Goal: Task Accomplishment & Management: Manage account settings

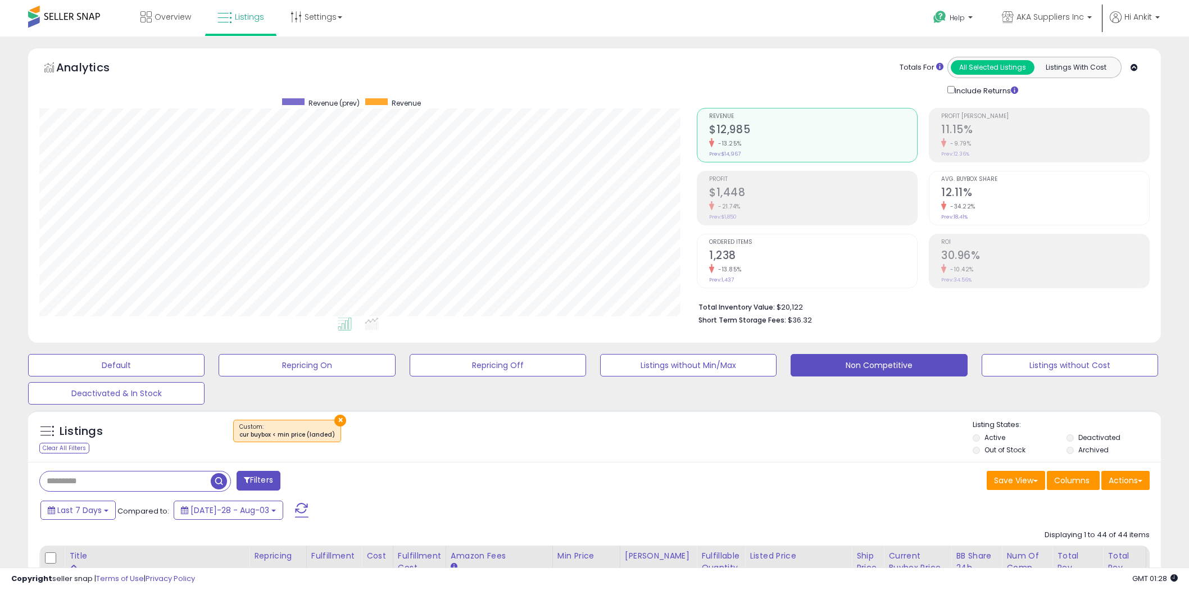
select select "**"
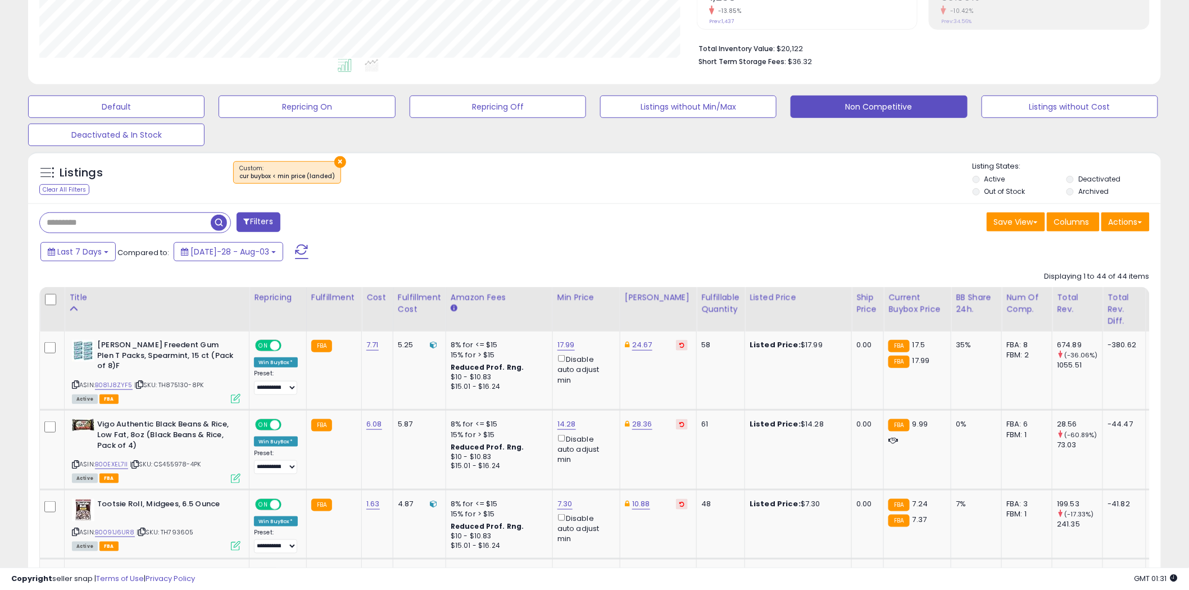
scroll to position [249, 0]
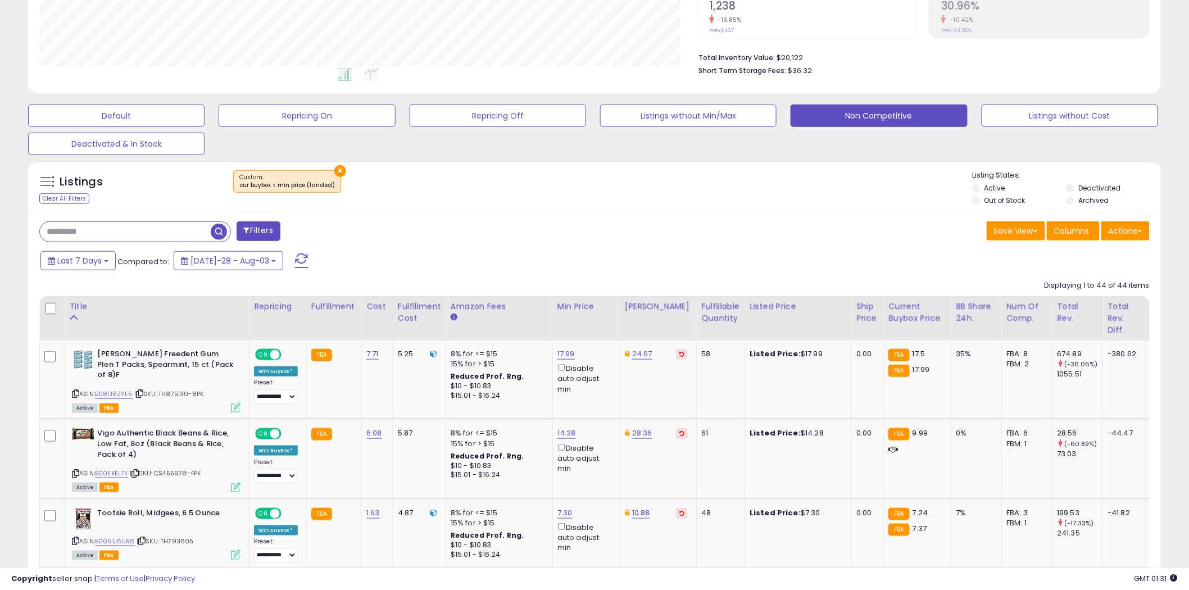
click at [295, 257] on span at bounding box center [301, 260] width 13 height 15
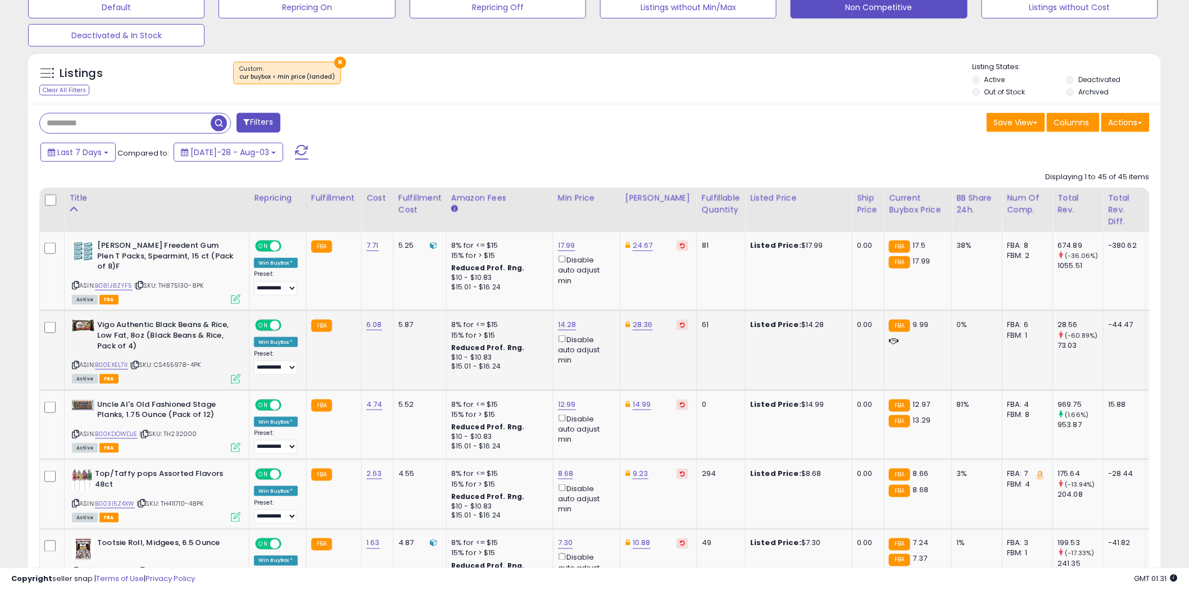
scroll to position [441, 0]
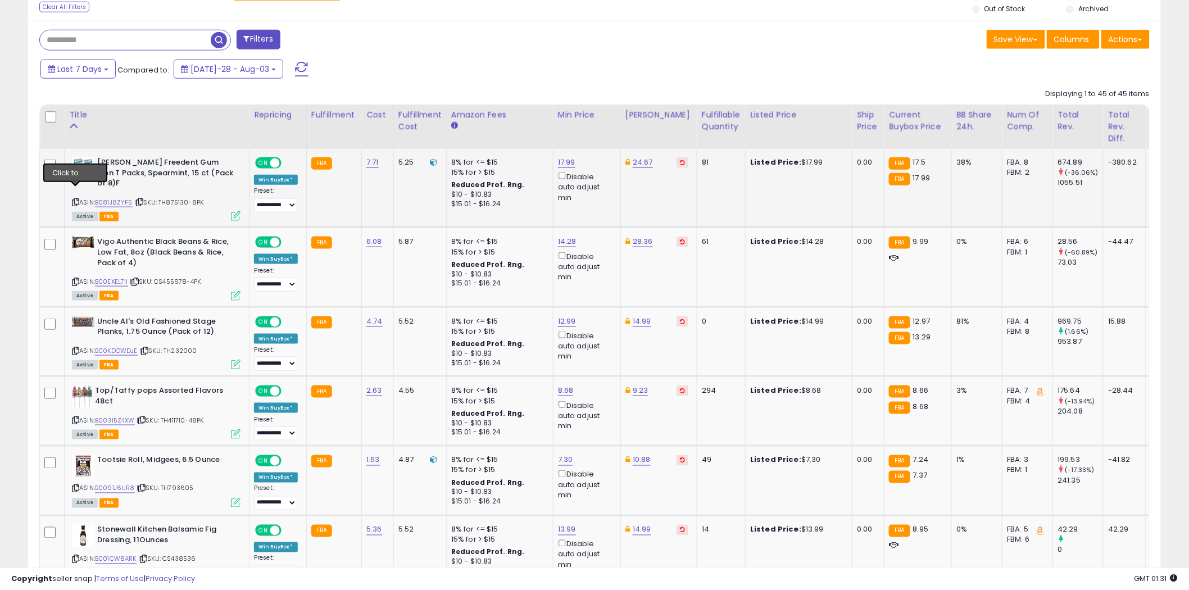
click at [75, 199] on icon at bounding box center [75, 202] width 7 height 6
click at [569, 162] on link "17.99" at bounding box center [566, 162] width 17 height 11
type input "**"
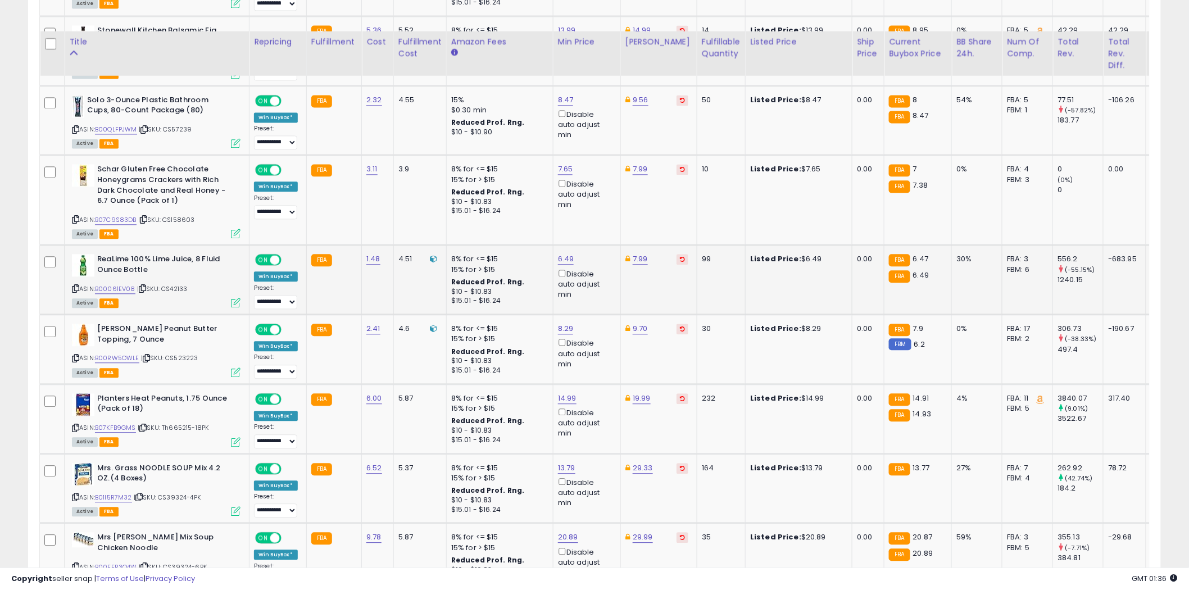
scroll to position [1003, 0]
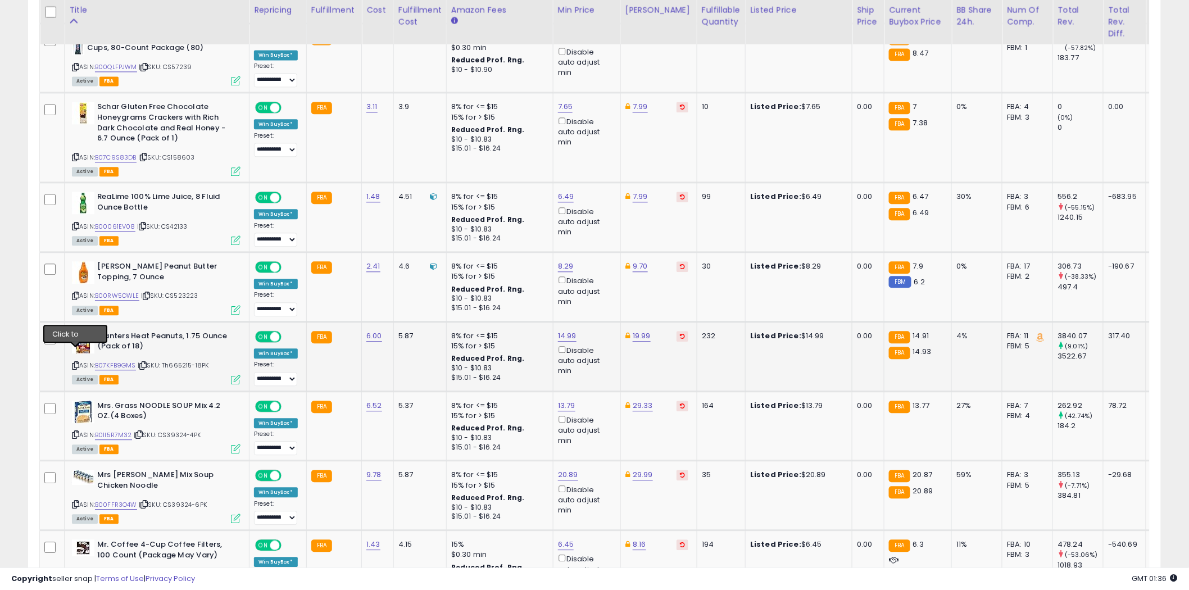
click at [75, 362] on icon at bounding box center [75, 365] width 7 height 6
click at [76, 362] on icon at bounding box center [75, 365] width 7 height 6
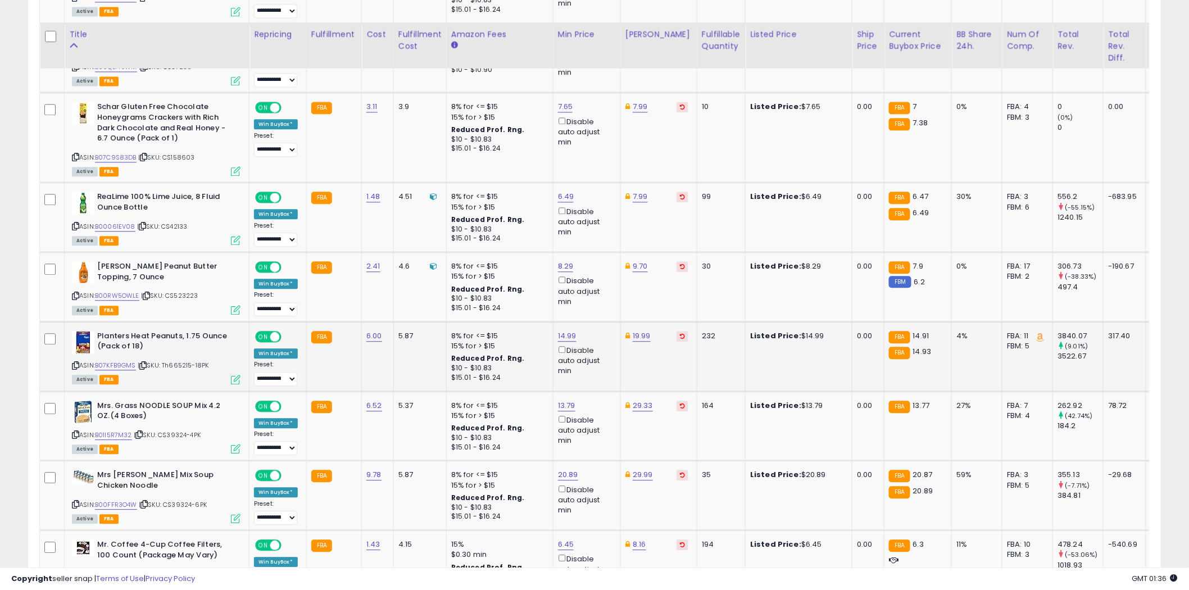
scroll to position [1065, 0]
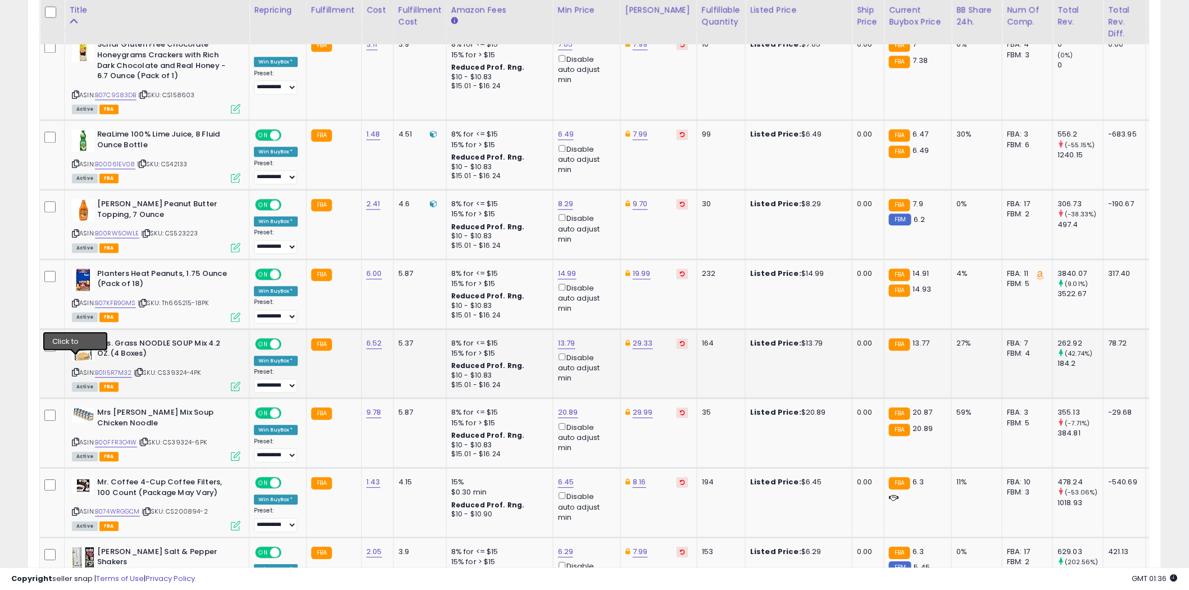
click at [74, 369] on icon at bounding box center [75, 372] width 7 height 6
click at [75, 439] on icon at bounding box center [75, 442] width 7 height 6
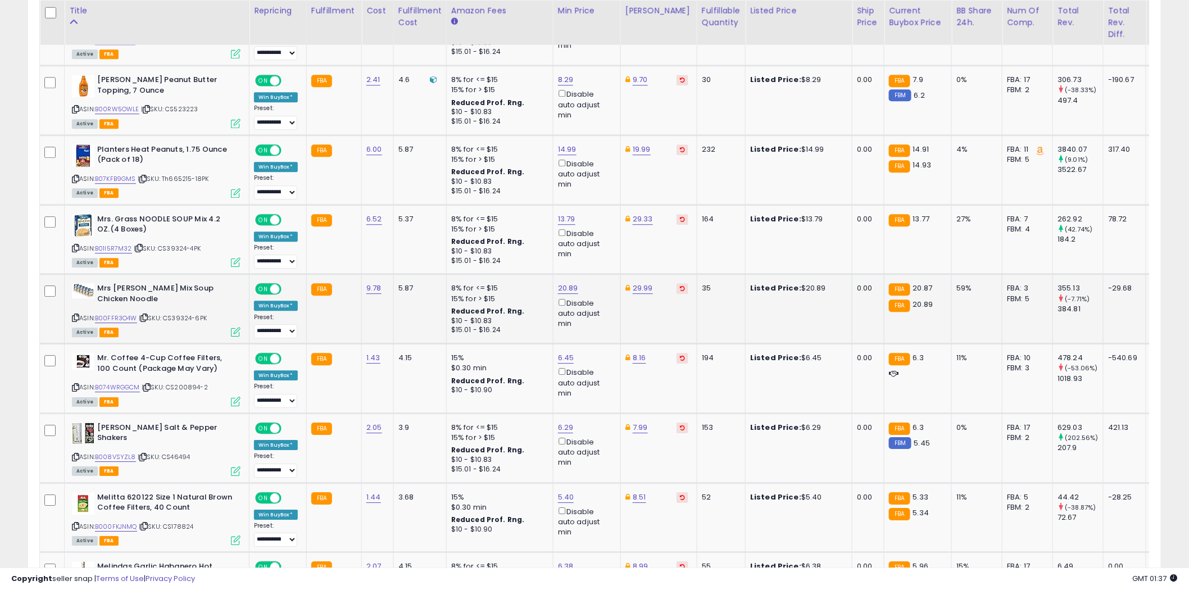
scroll to position [1190, 0]
click at [76, 384] on icon at bounding box center [75, 387] width 7 height 6
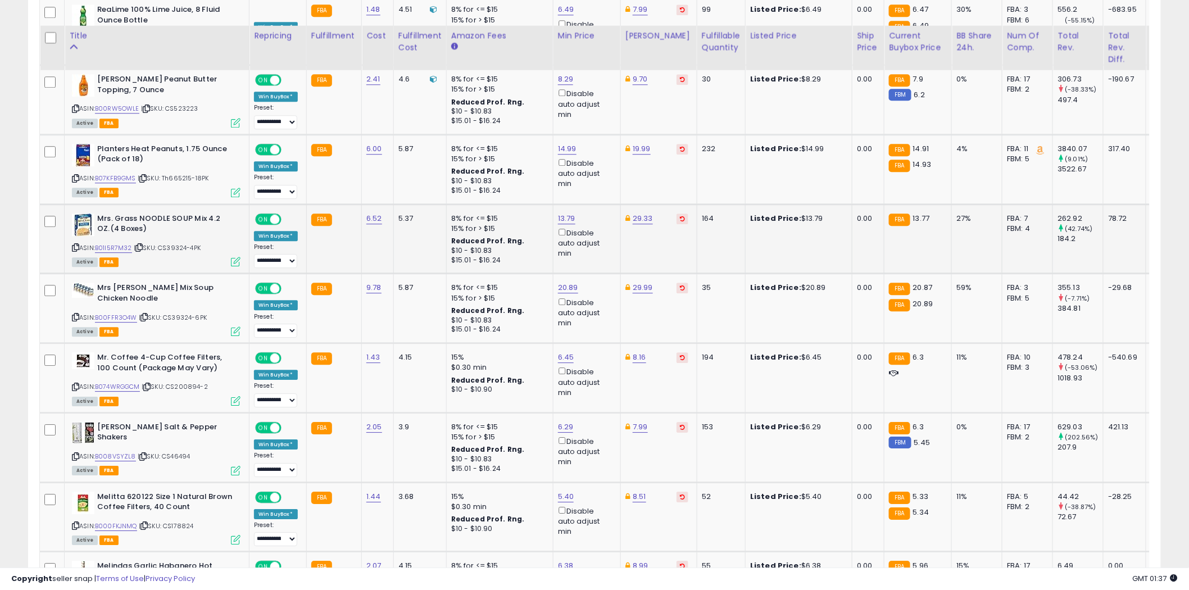
scroll to position [1315, 0]
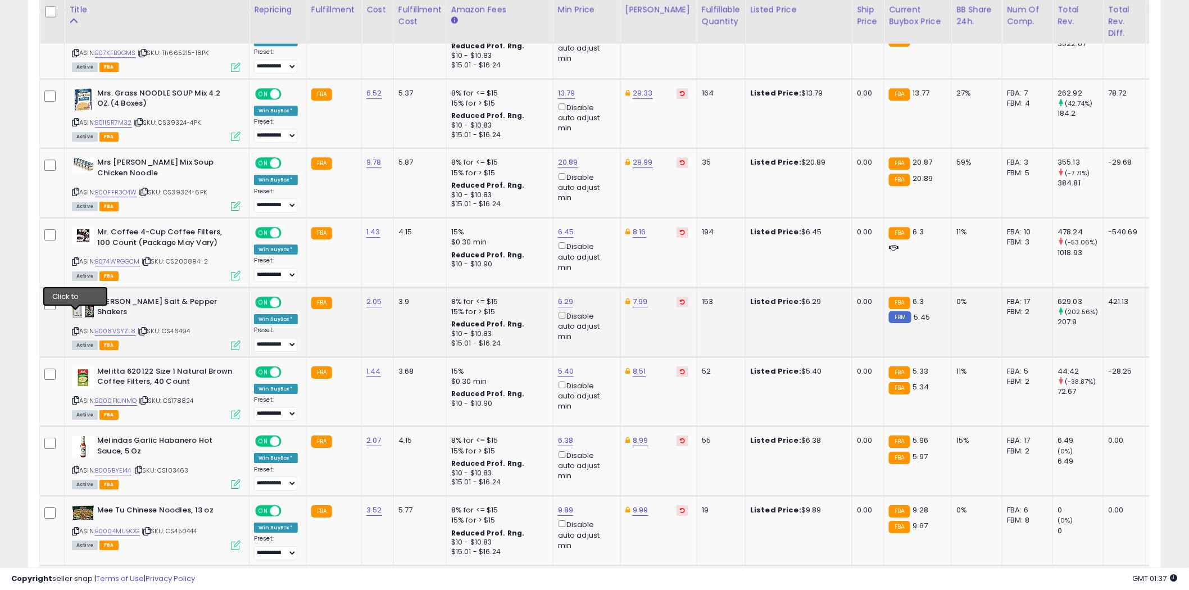
click at [76, 328] on icon at bounding box center [75, 331] width 7 height 6
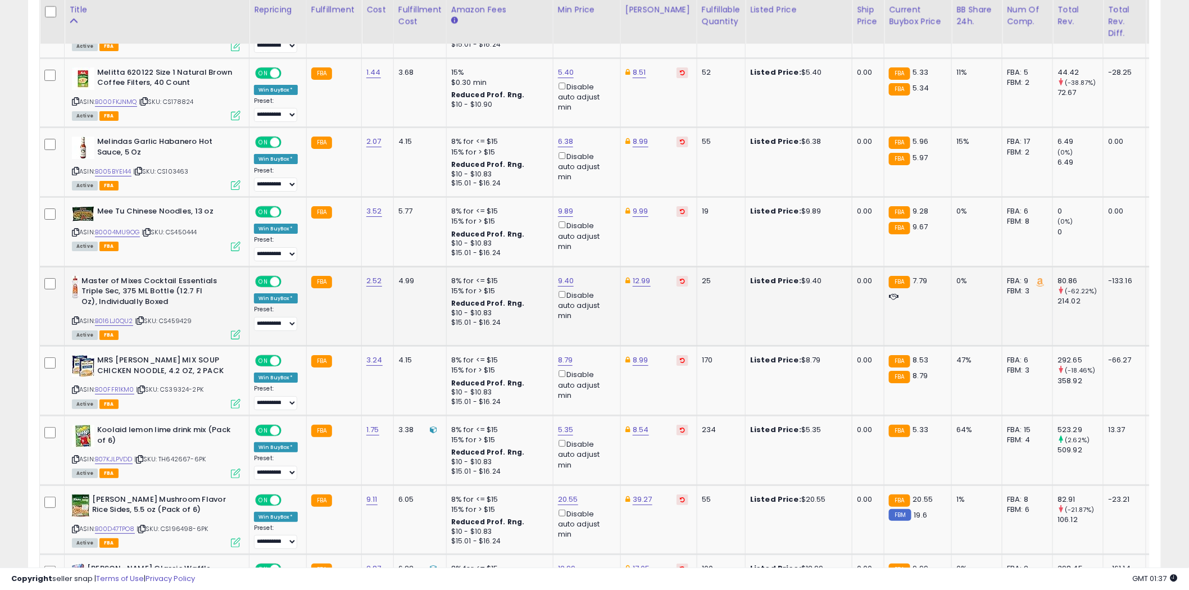
scroll to position [1627, 0]
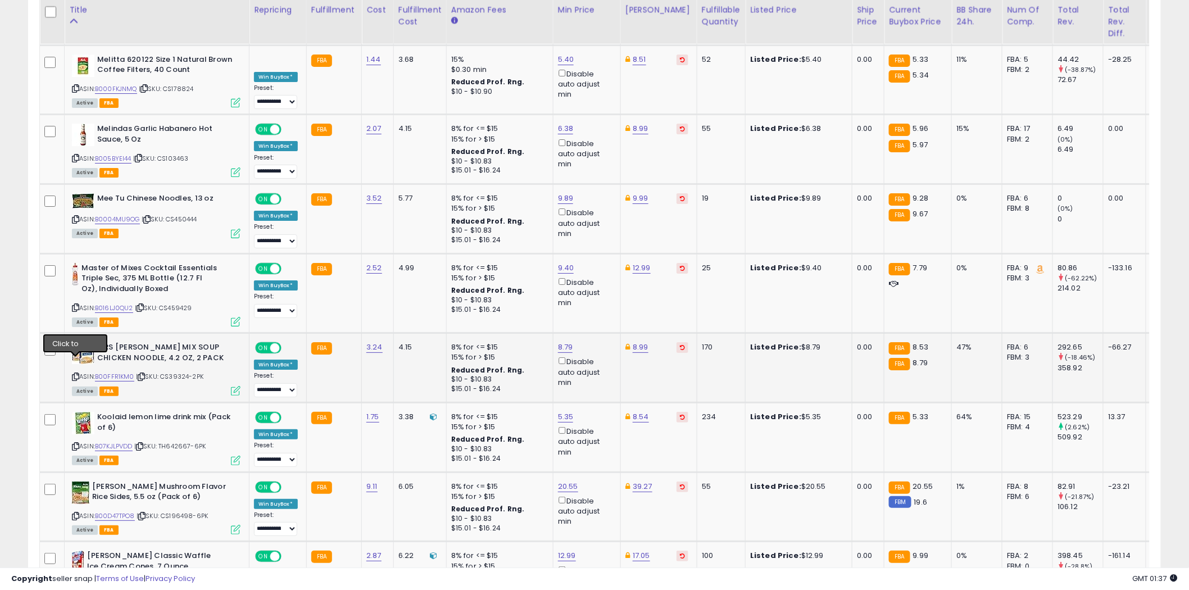
click at [75, 374] on icon at bounding box center [75, 377] width 7 height 6
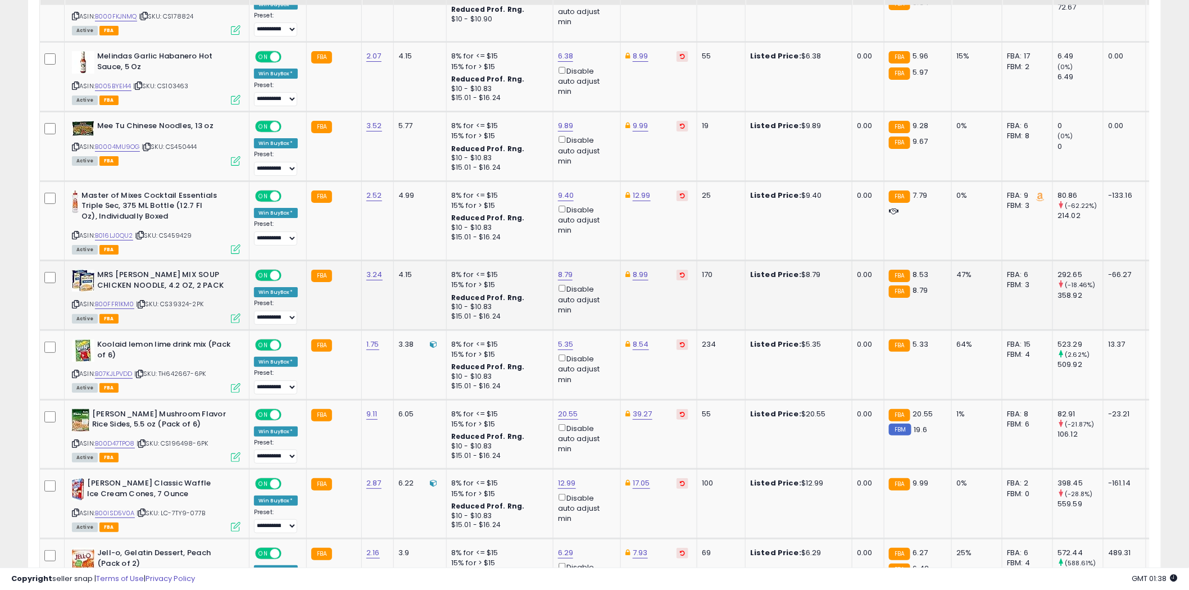
scroll to position [1752, 0]
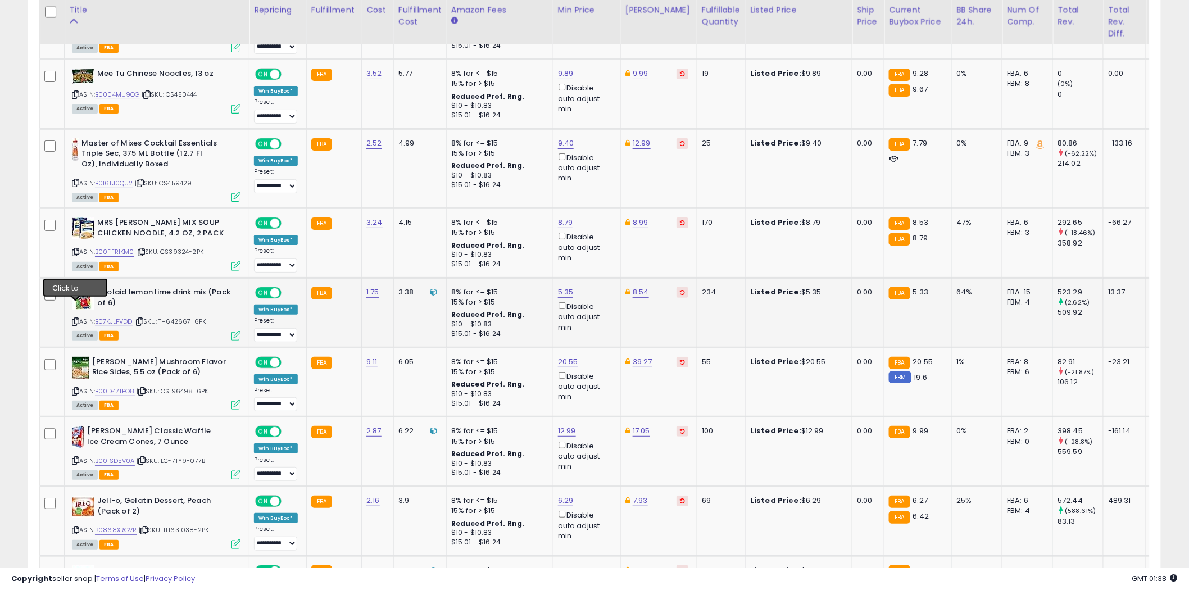
click at [76, 319] on icon at bounding box center [75, 322] width 7 height 6
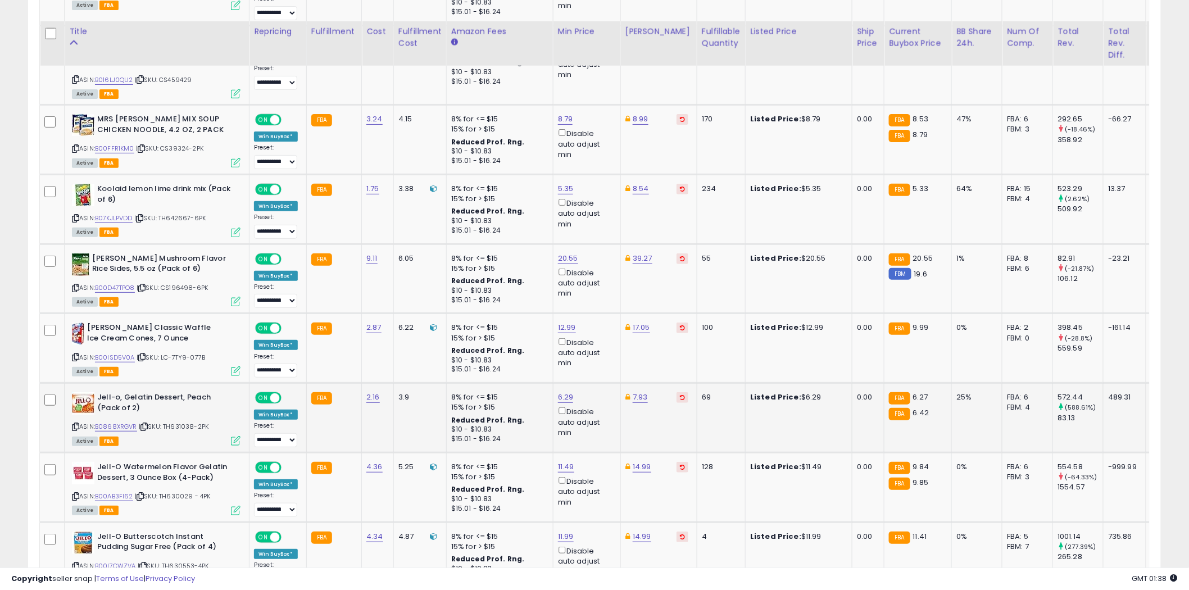
scroll to position [1877, 0]
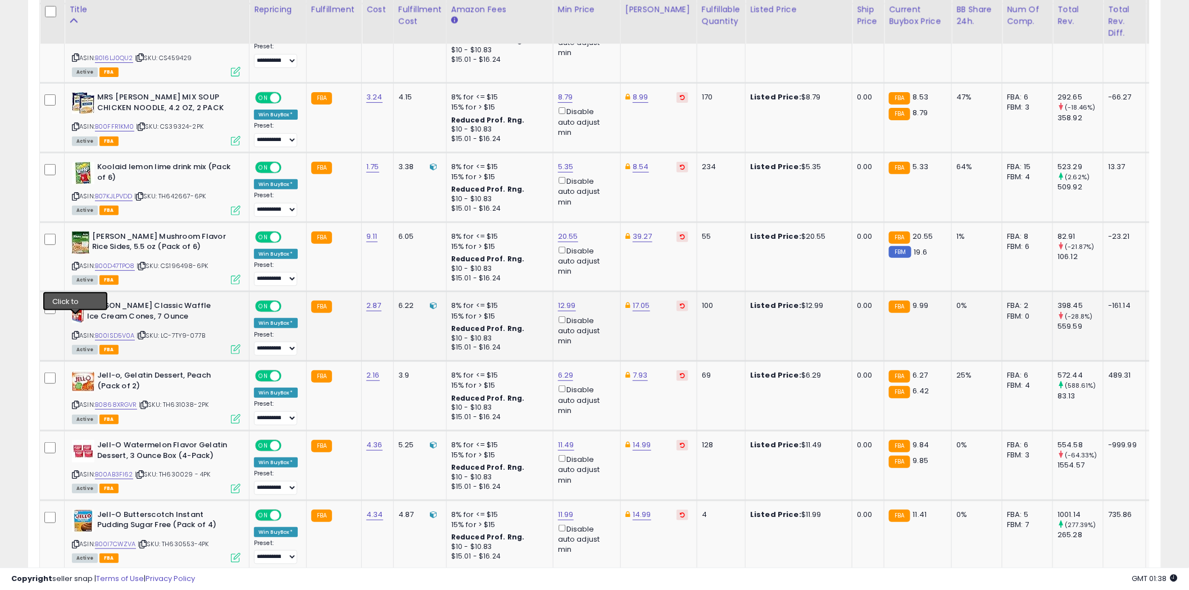
click at [75, 332] on icon at bounding box center [75, 335] width 7 height 6
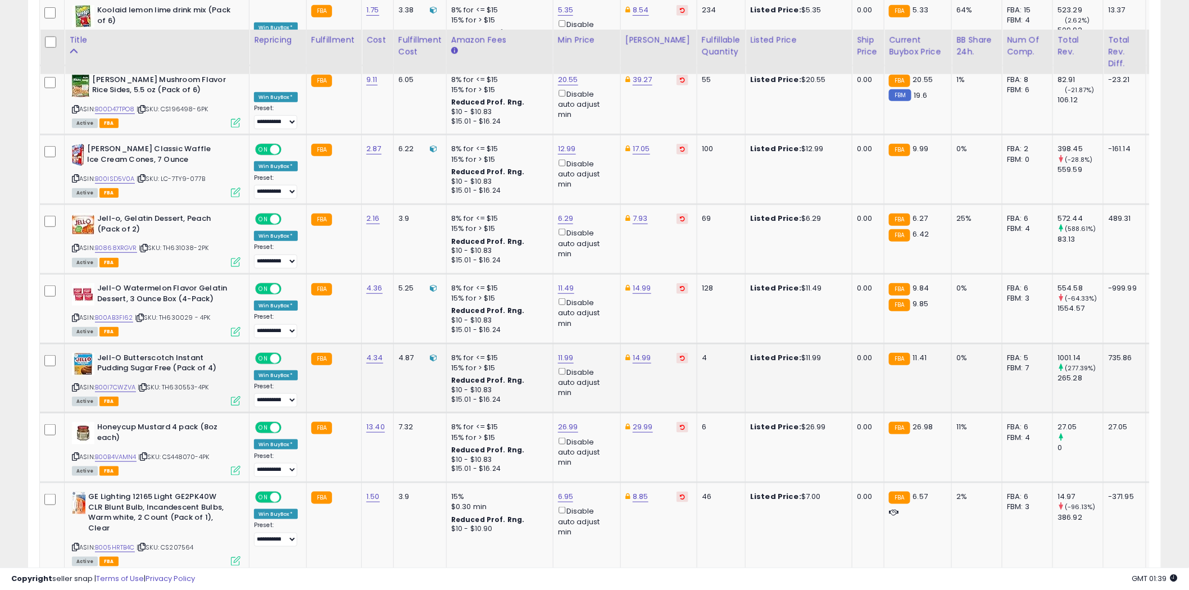
scroll to position [2064, 0]
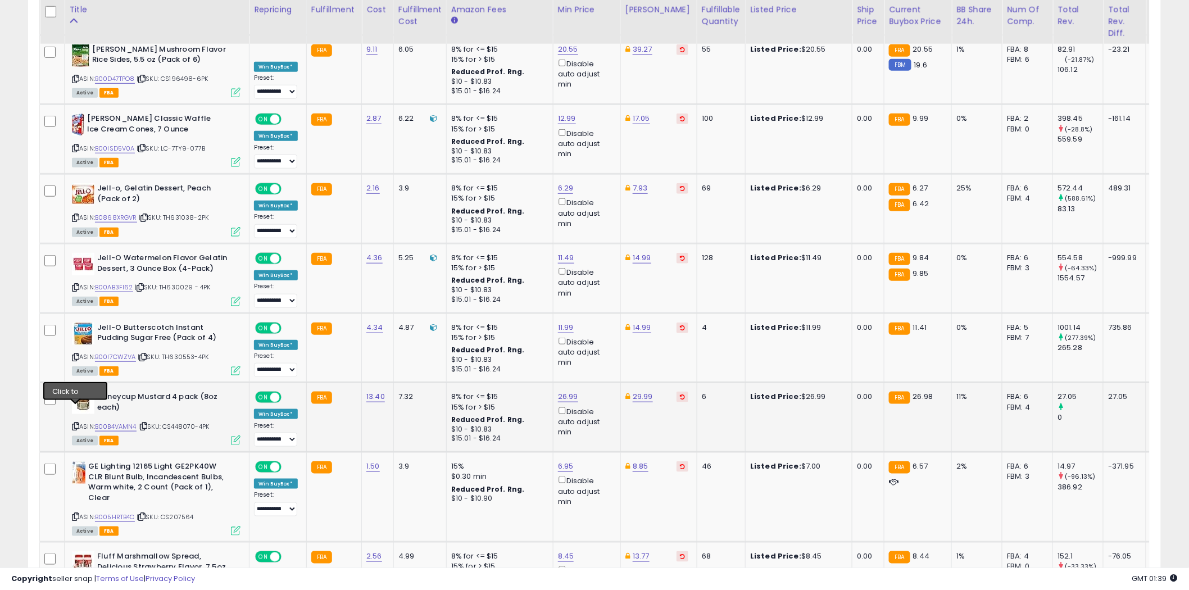
click at [75, 423] on icon at bounding box center [75, 426] width 7 height 6
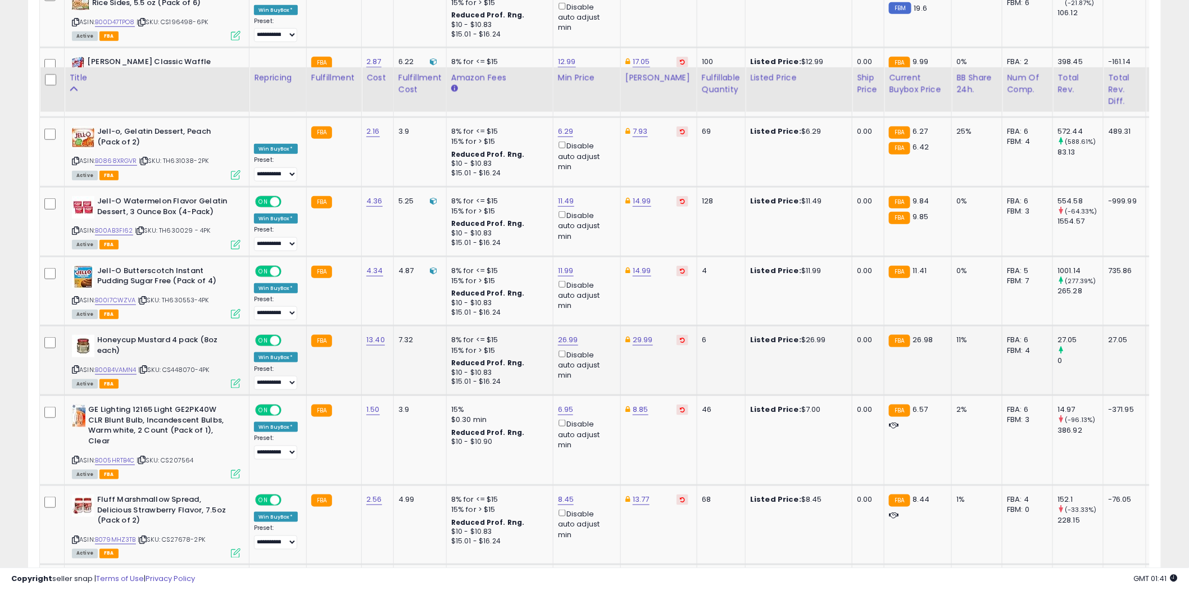
scroll to position [2189, 0]
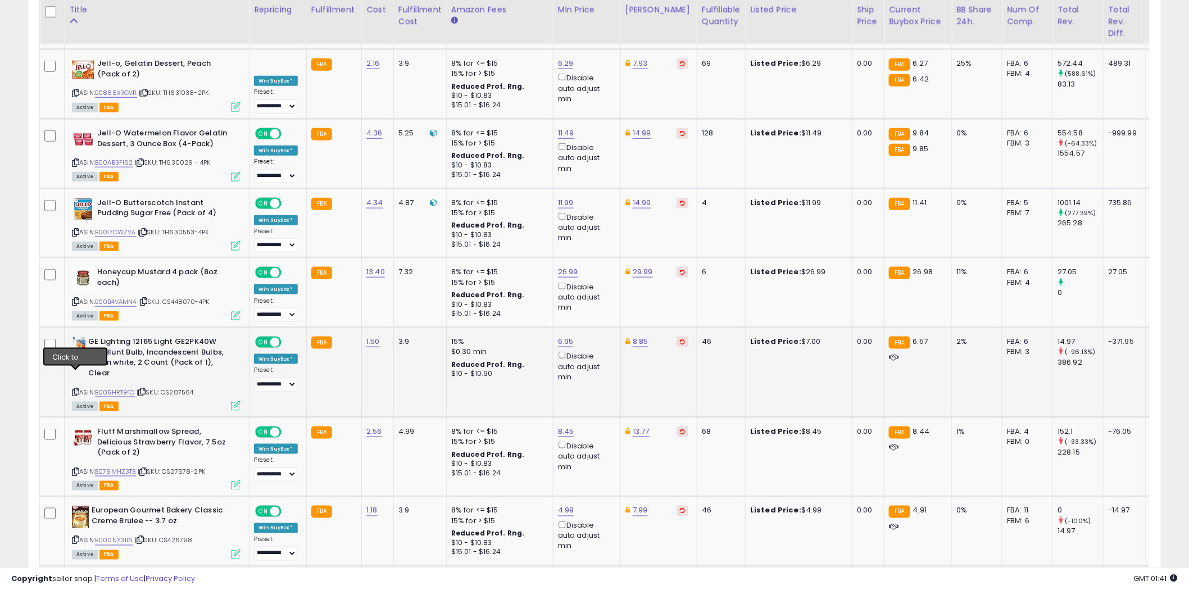
click at [75, 389] on icon at bounding box center [75, 392] width 7 height 6
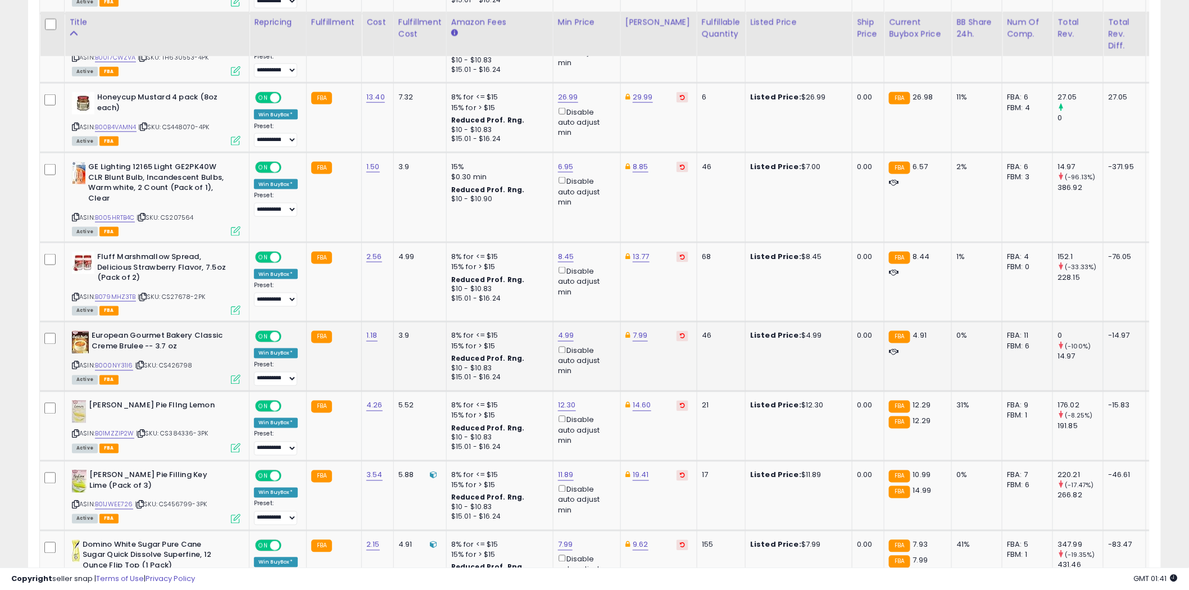
scroll to position [2377, 0]
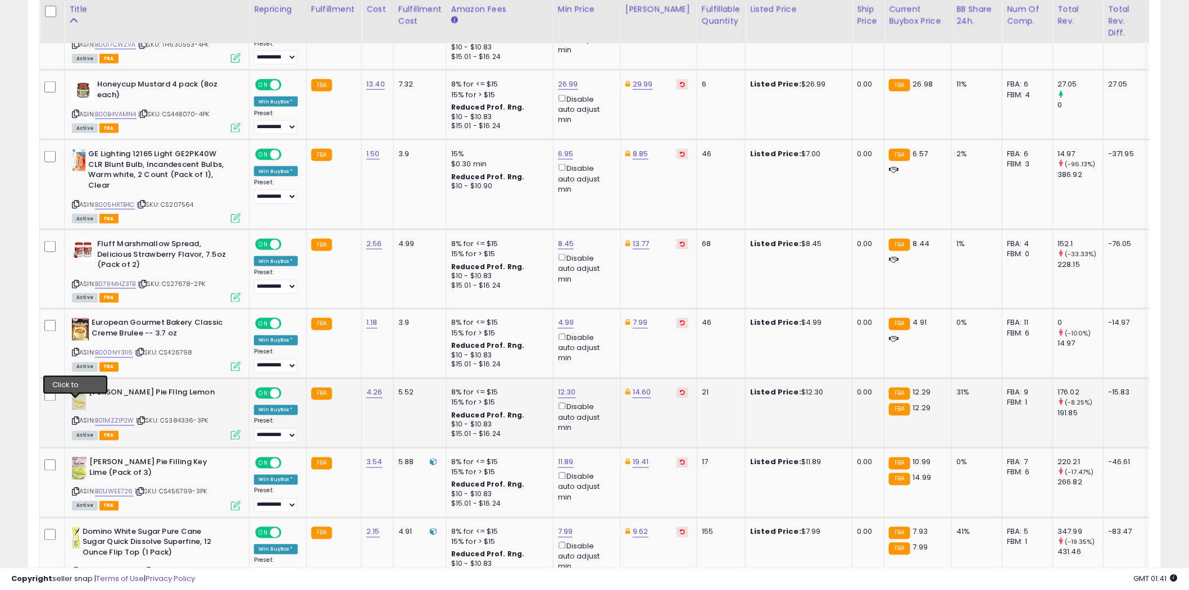
click at [75, 418] on icon at bounding box center [75, 421] width 7 height 6
click at [76, 489] on icon at bounding box center [75, 492] width 7 height 6
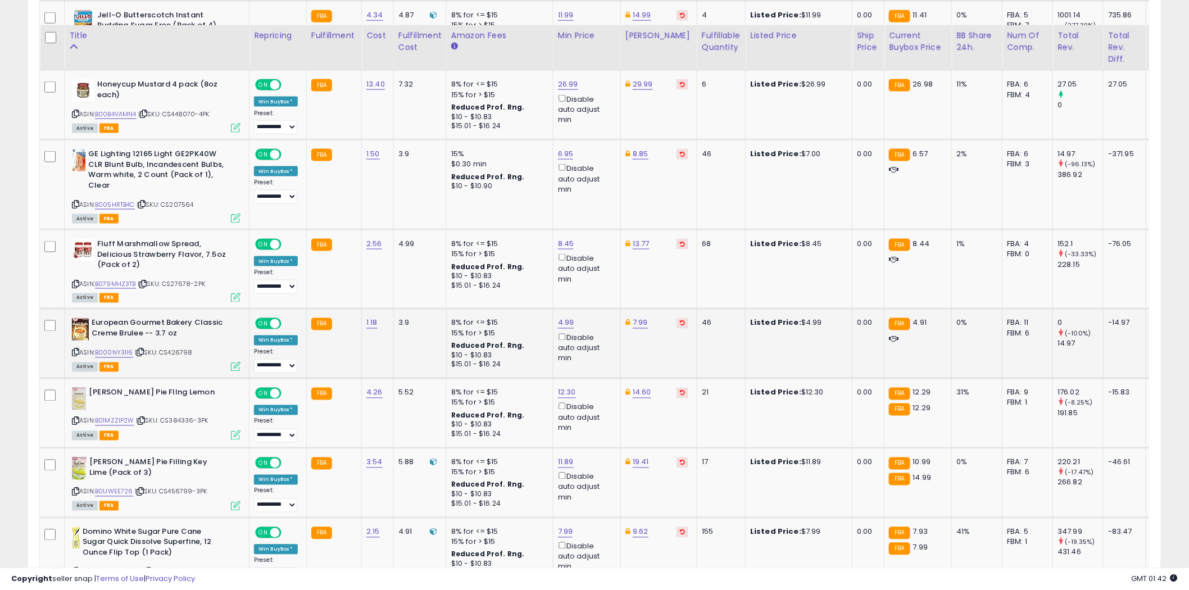
scroll to position [2501, 0]
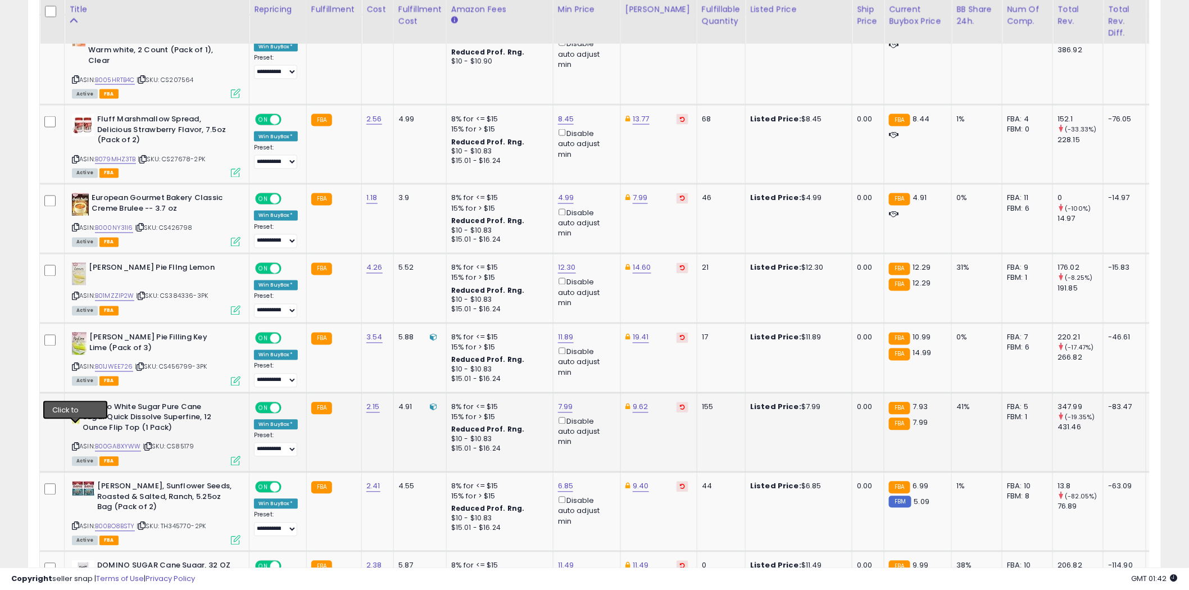
click at [76, 444] on icon at bounding box center [75, 447] width 7 height 6
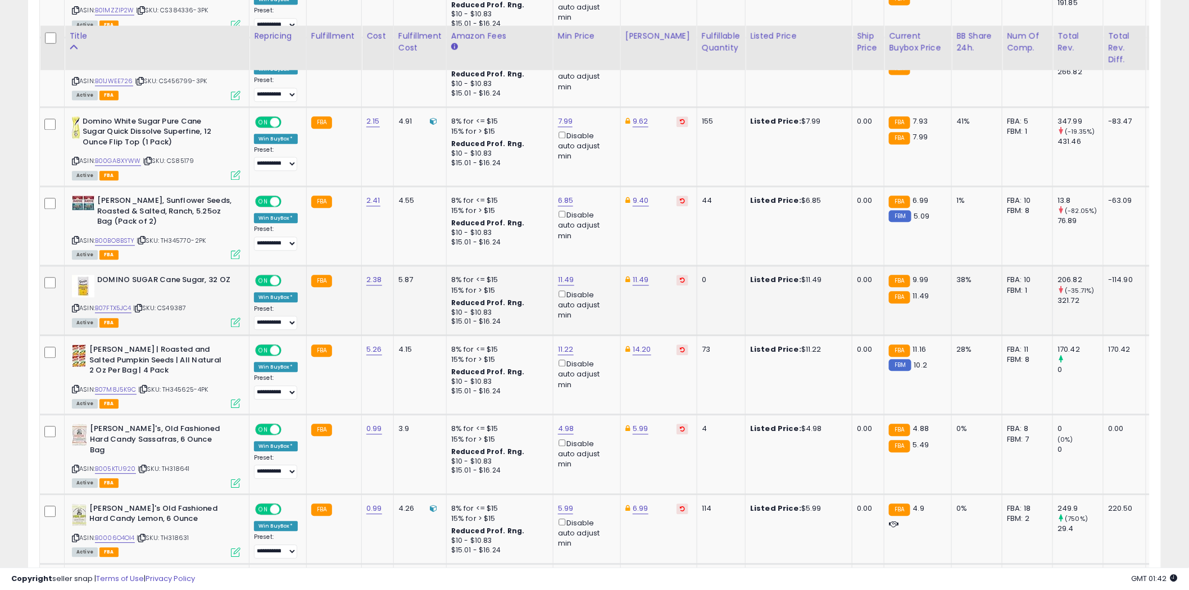
scroll to position [2813, 0]
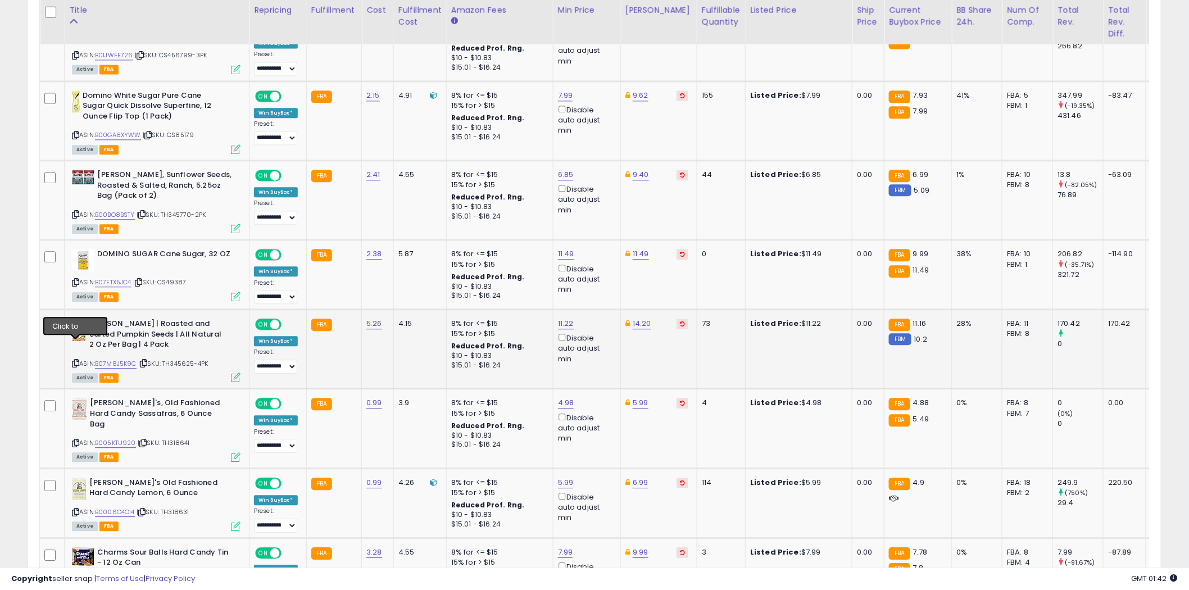
click at [76, 360] on icon at bounding box center [75, 363] width 7 height 6
type input "*****"
click at [598, 264] on icon "submit" at bounding box center [594, 265] width 7 height 7
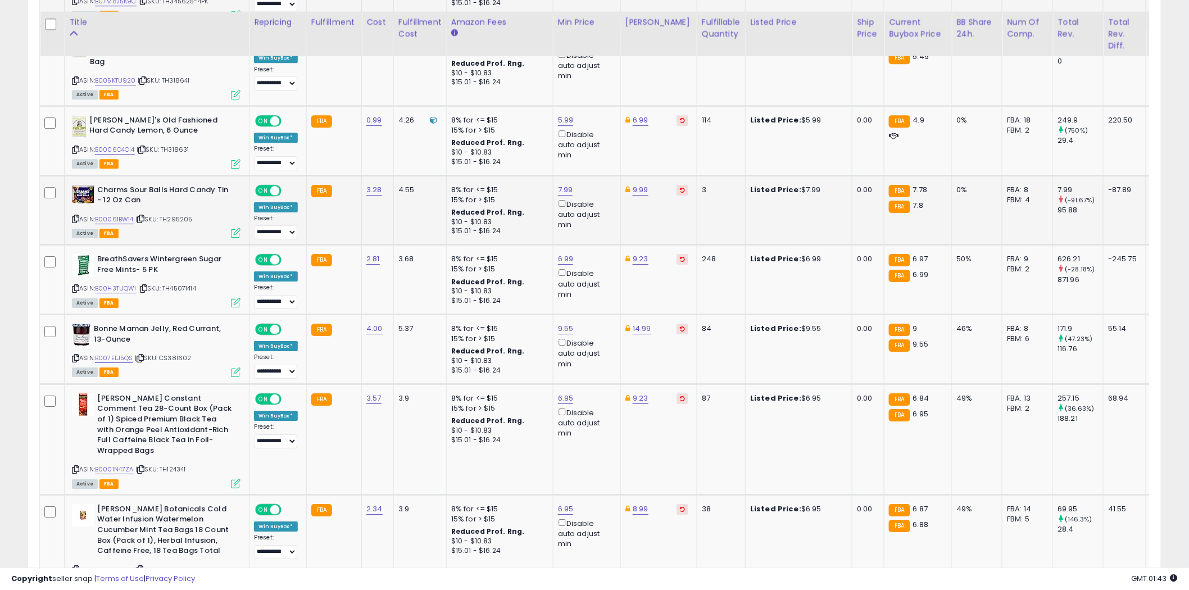
scroll to position [3188, 0]
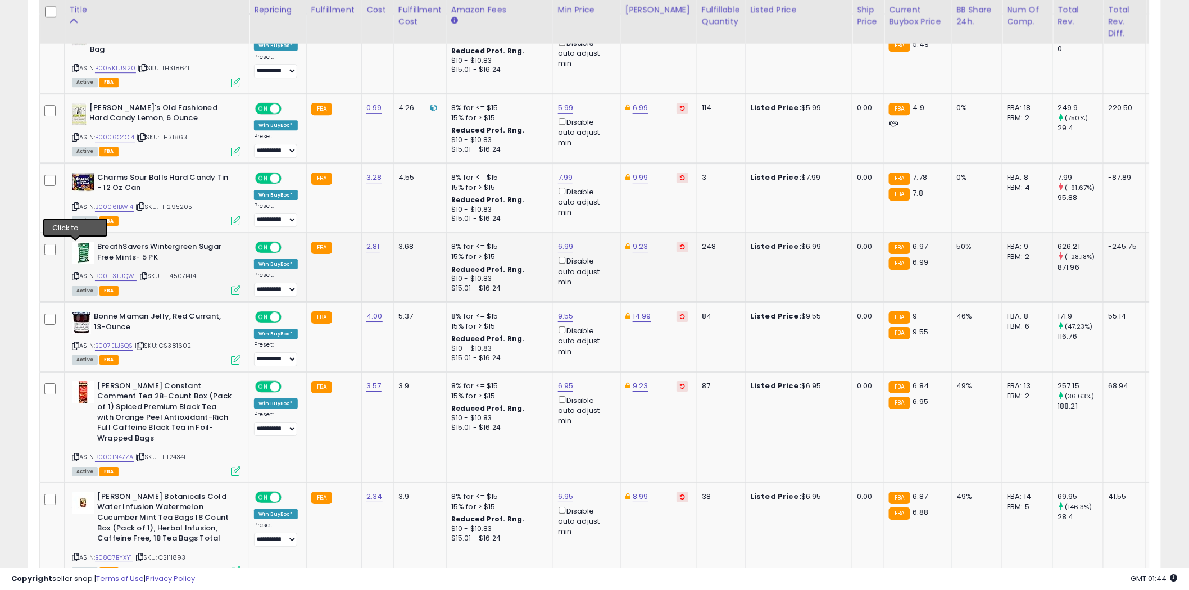
click at [77, 273] on icon at bounding box center [75, 276] width 7 height 6
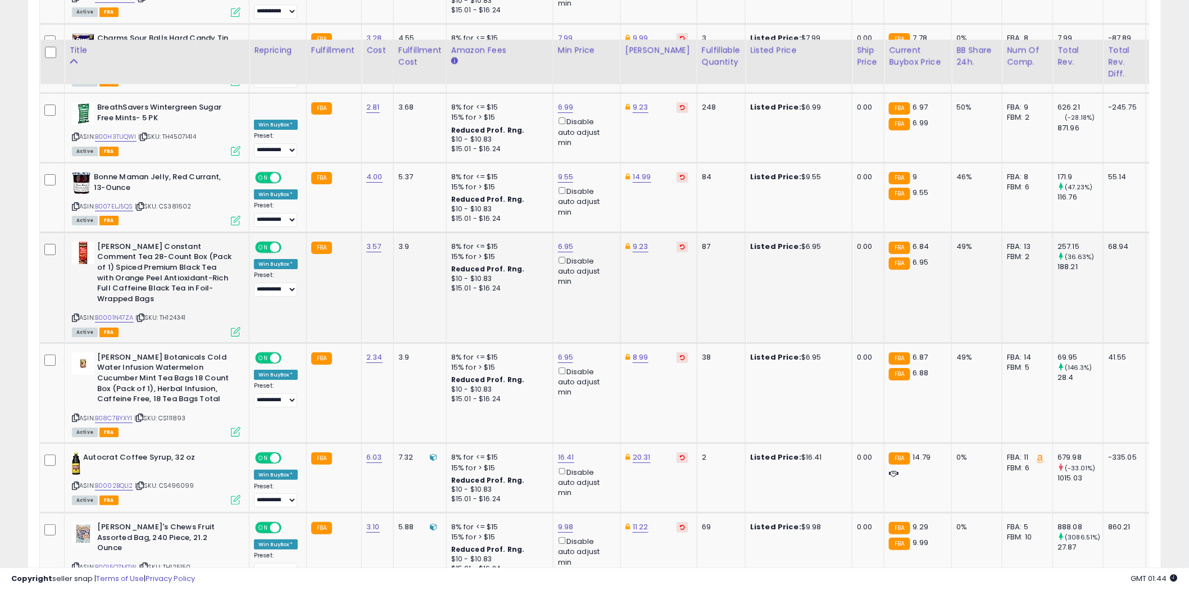
scroll to position [3375, 0]
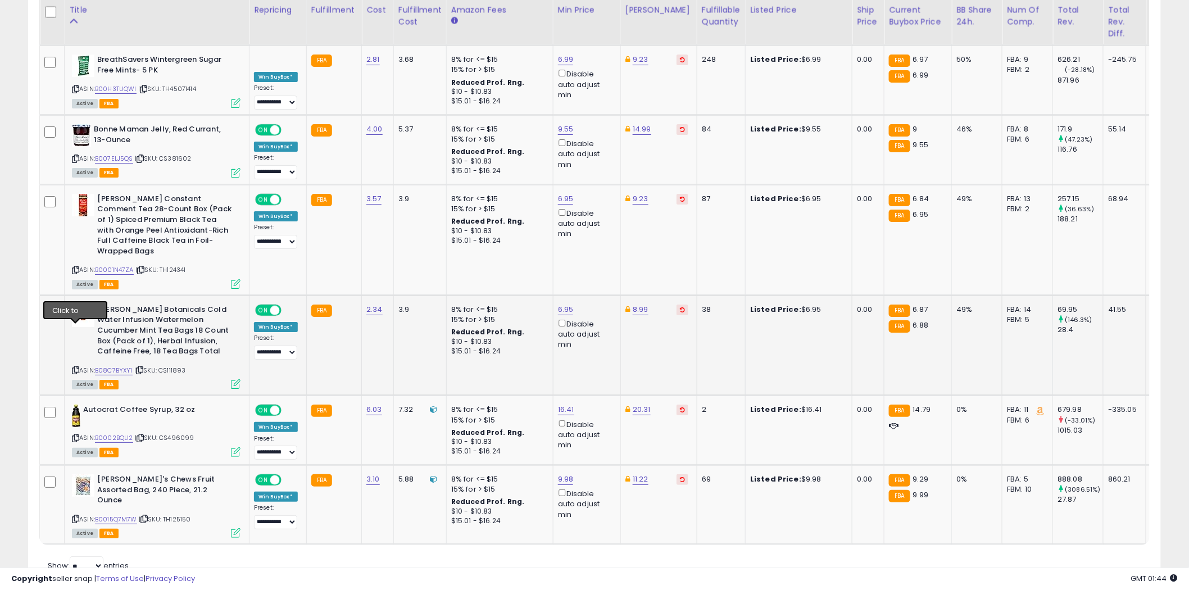
click at [76, 367] on icon at bounding box center [75, 370] width 7 height 6
click at [76, 516] on icon at bounding box center [75, 519] width 7 height 6
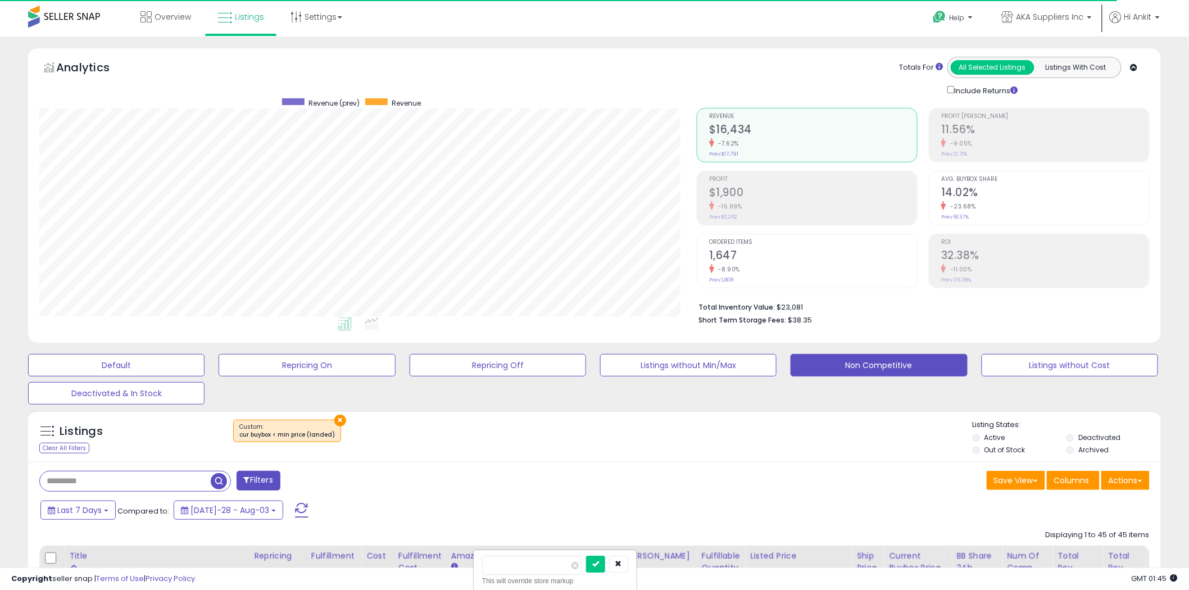
scroll to position [312, 0]
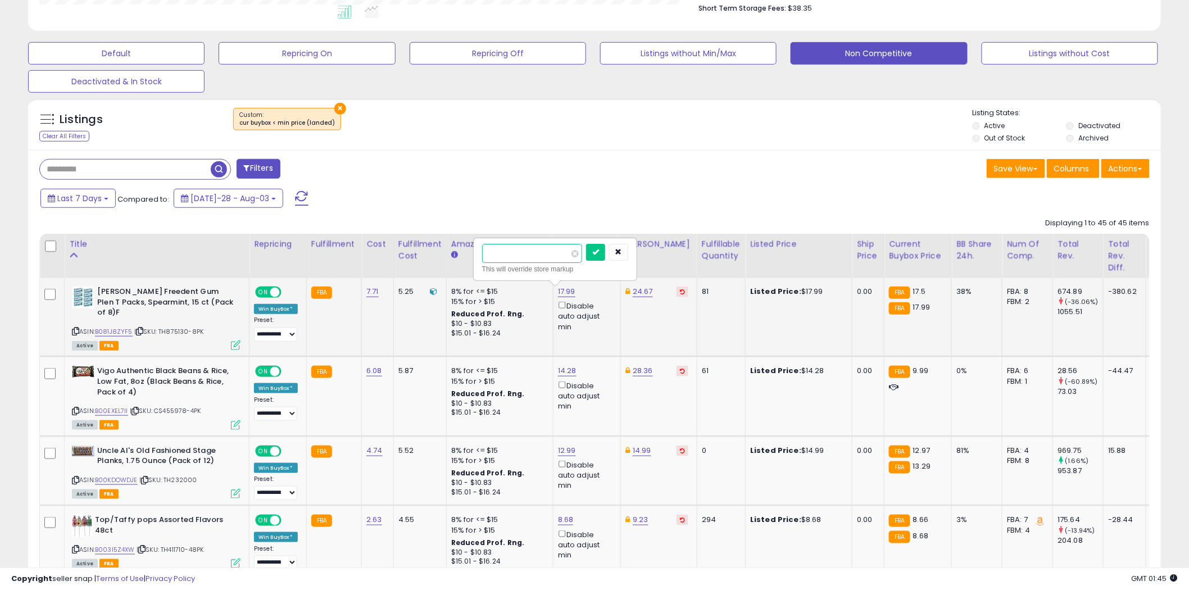
click at [517, 259] on input "**" at bounding box center [532, 253] width 100 height 19
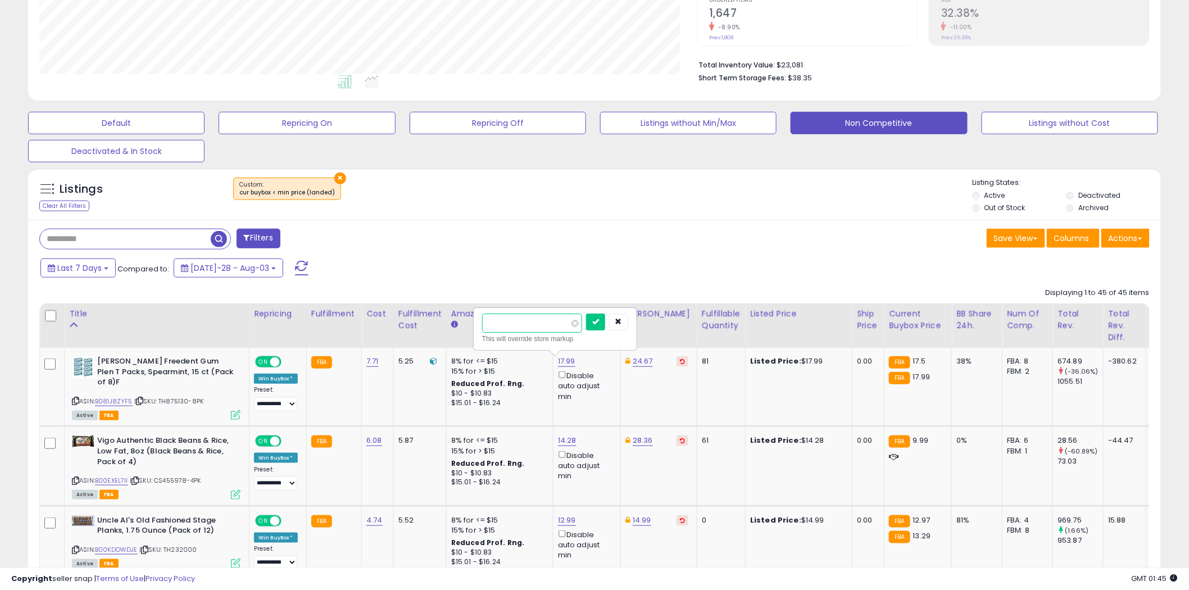
scroll to position [187, 0]
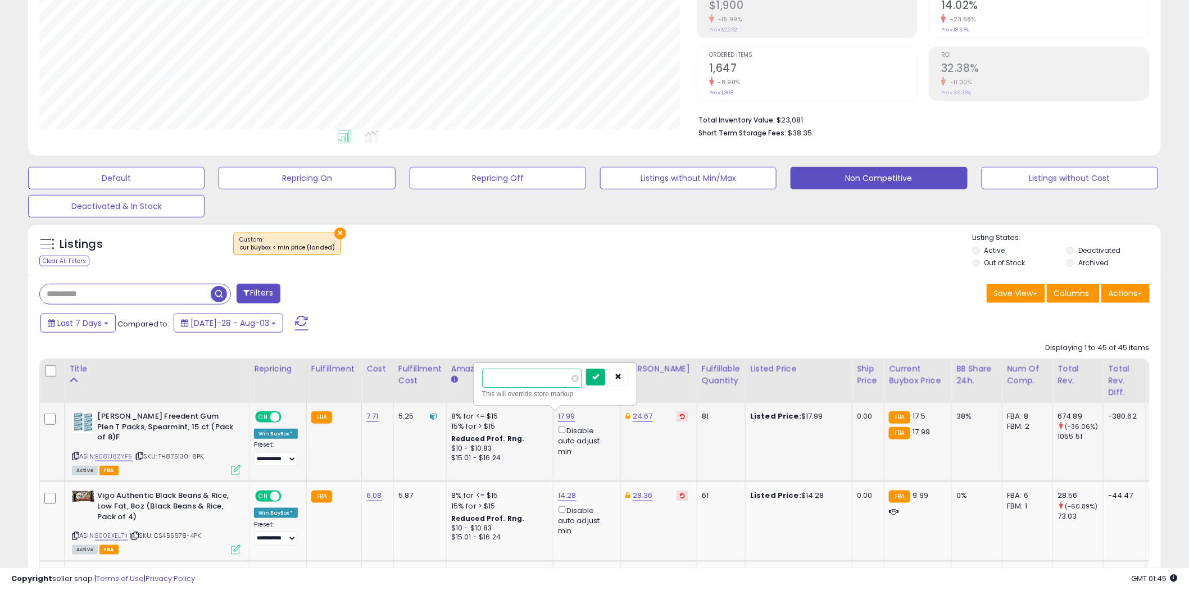
type input "*****"
click at [599, 375] on icon "submit" at bounding box center [595, 376] width 7 height 7
click at [570, 419] on link "17.51" at bounding box center [565, 416] width 15 height 11
type input "****"
click at [598, 377] on icon "submit" at bounding box center [594, 376] width 7 height 7
